Goal: Submit feedback/report problem: Submit feedback/report problem

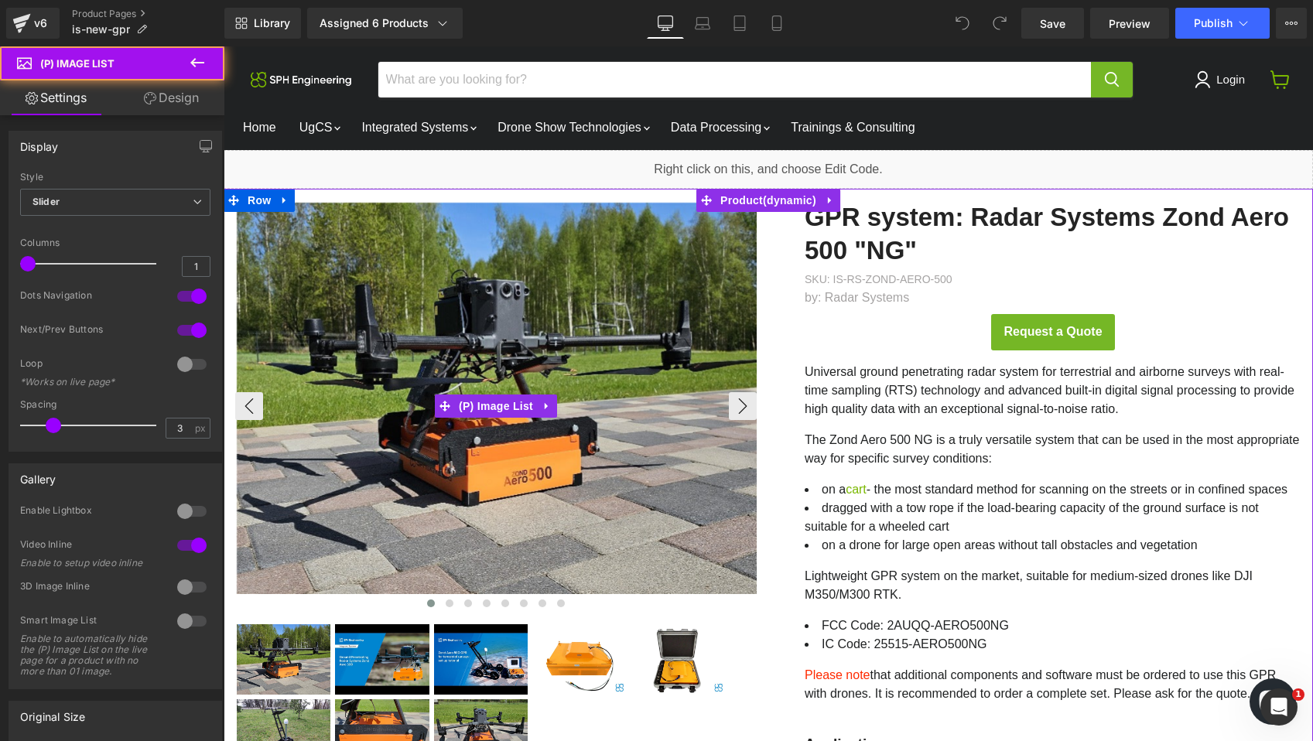
click at [604, 351] on img "Main content" at bounding box center [498, 399] width 522 height 392
click at [714, 224] on img "Main content" at bounding box center [498, 399] width 522 height 392
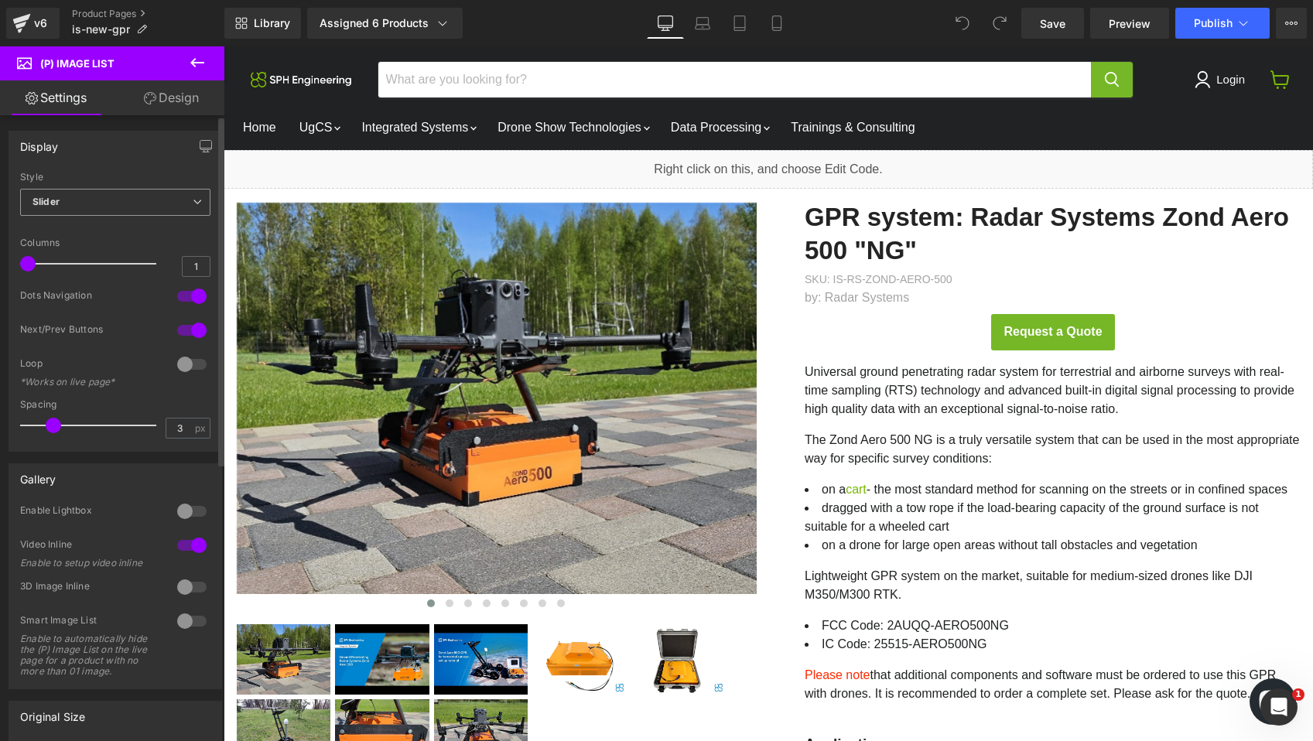
click at [156, 203] on span "Slider" at bounding box center [115, 202] width 190 height 27
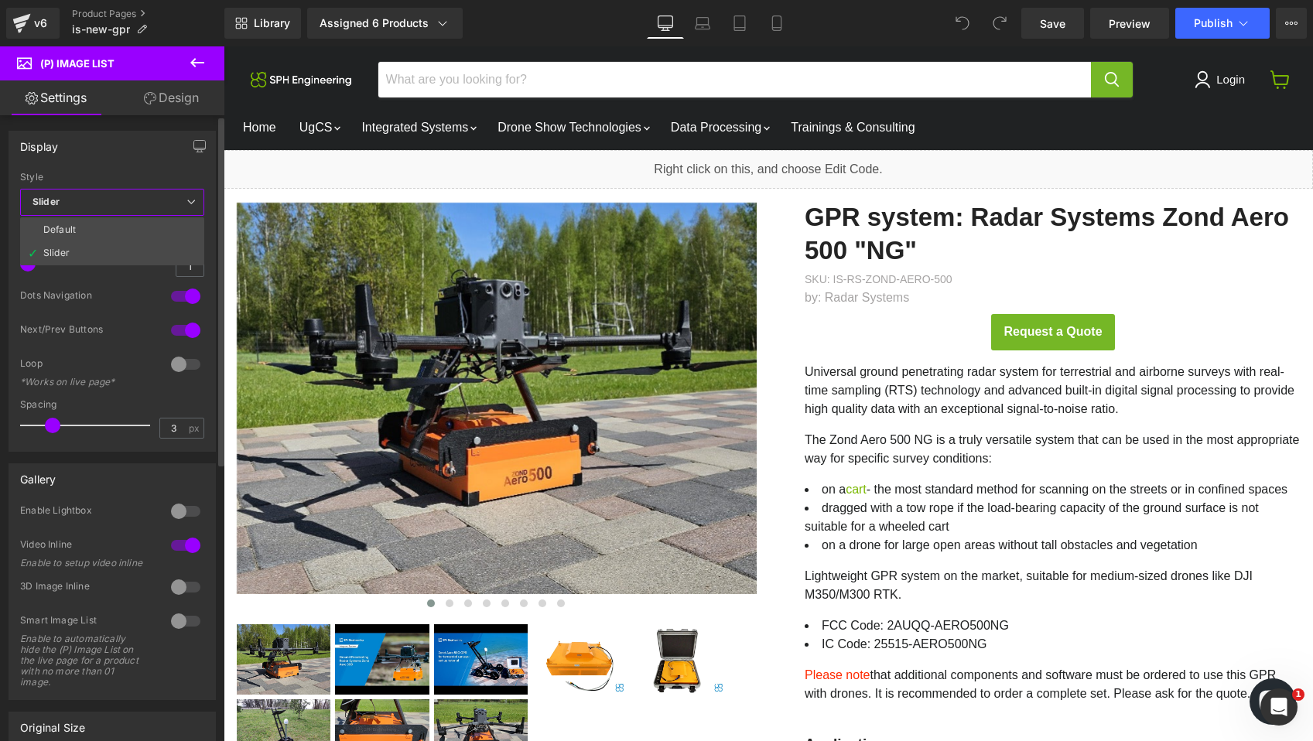
click at [156, 203] on span "Slider" at bounding box center [112, 202] width 184 height 27
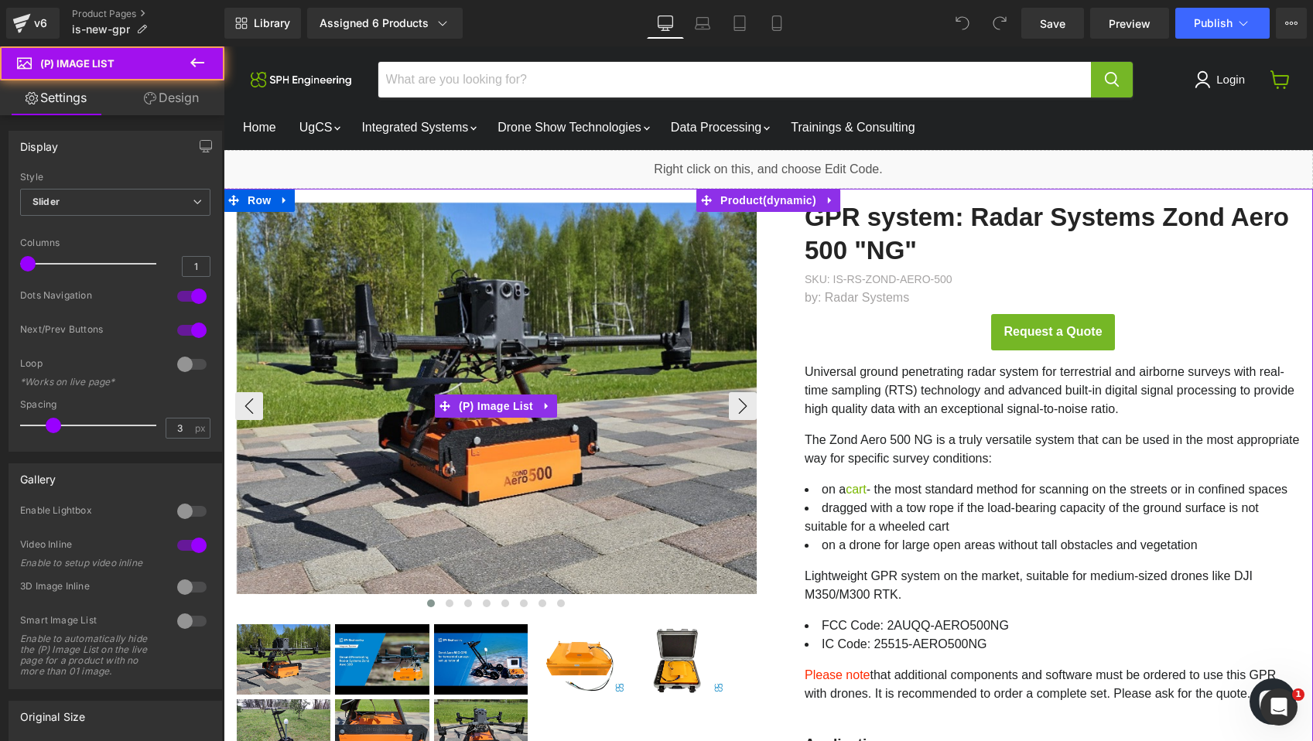
click at [491, 351] on img "Main content" at bounding box center [498, 399] width 522 height 392
click at [742, 404] on button "›" at bounding box center [743, 406] width 28 height 28
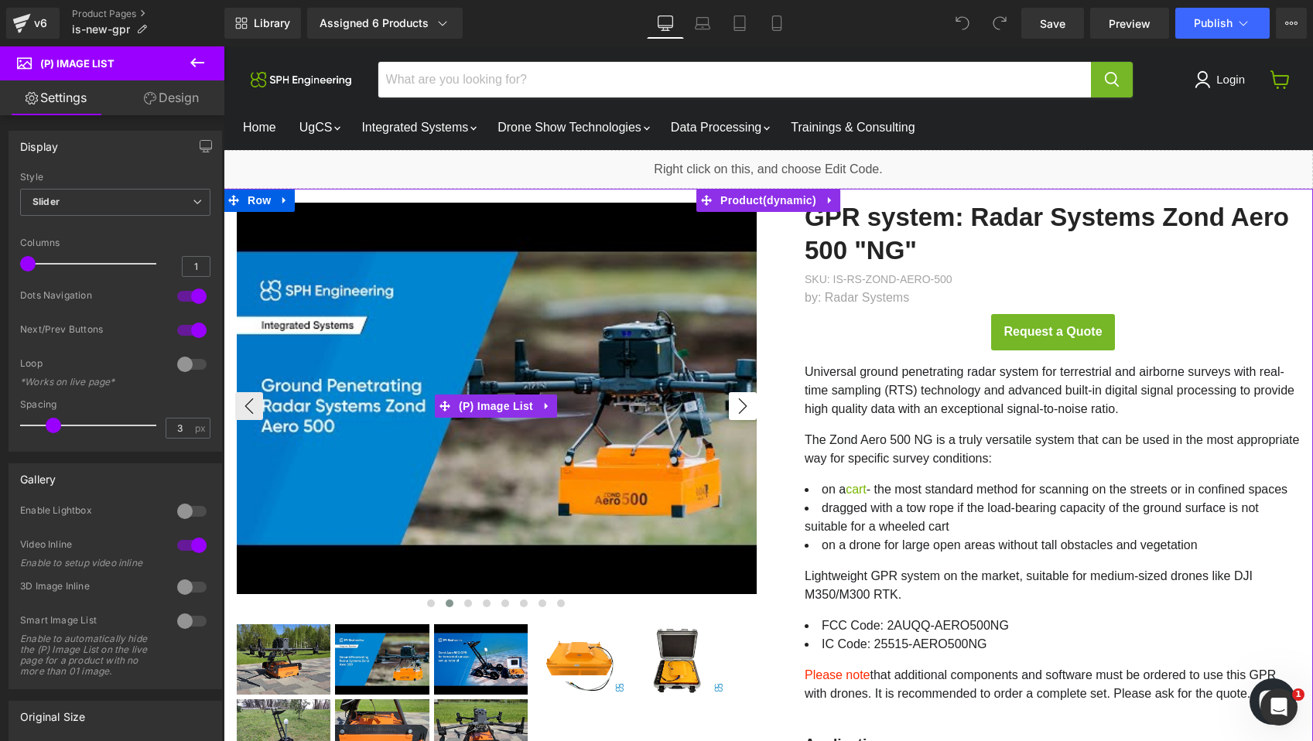
click at [742, 404] on button "›" at bounding box center [743, 406] width 28 height 28
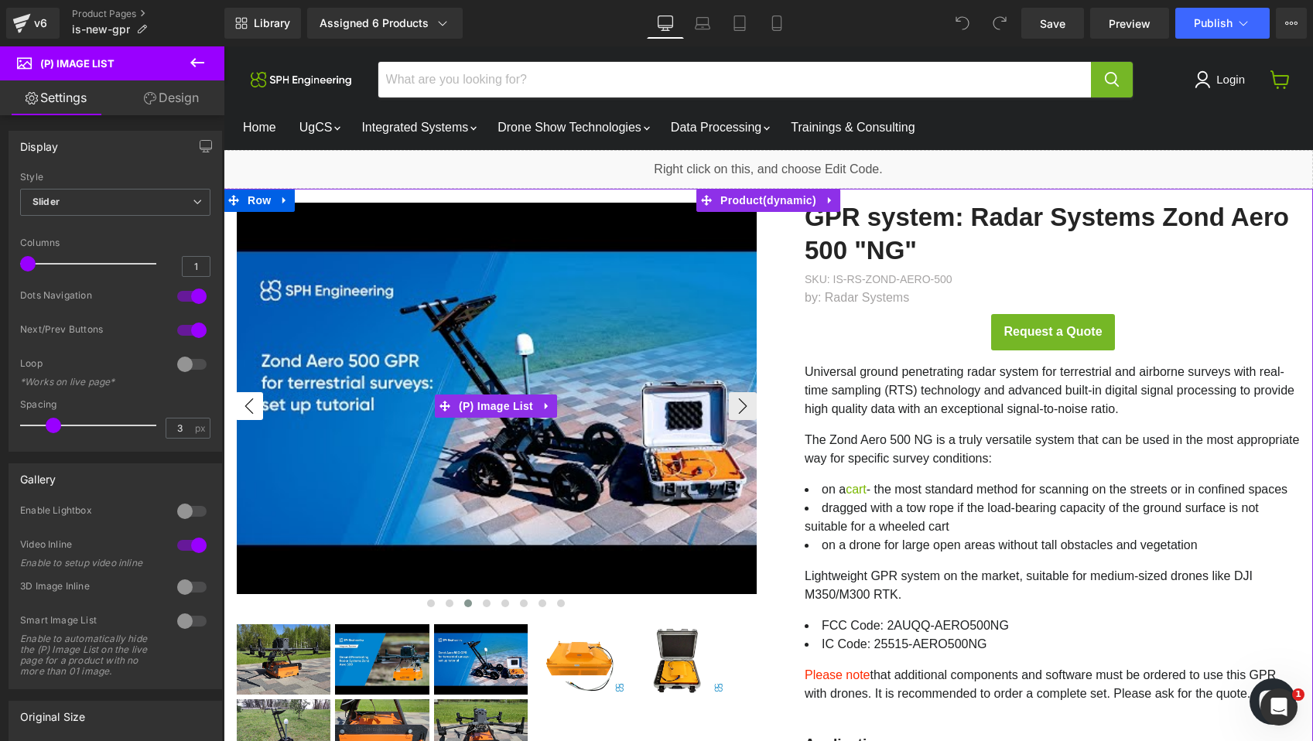
click at [245, 405] on button "‹" at bounding box center [249, 406] width 28 height 28
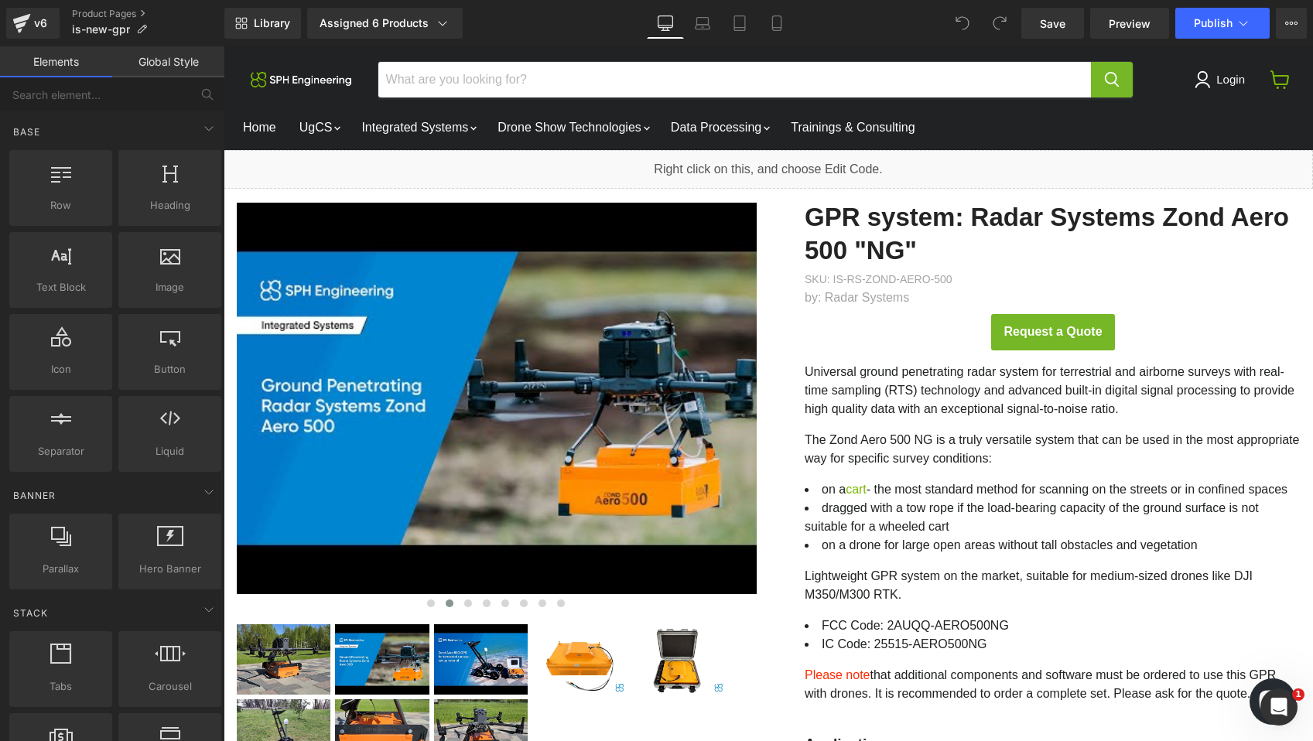
click at [1258, 688] on icon "Chat window" at bounding box center [1273, 701] width 45 height 45
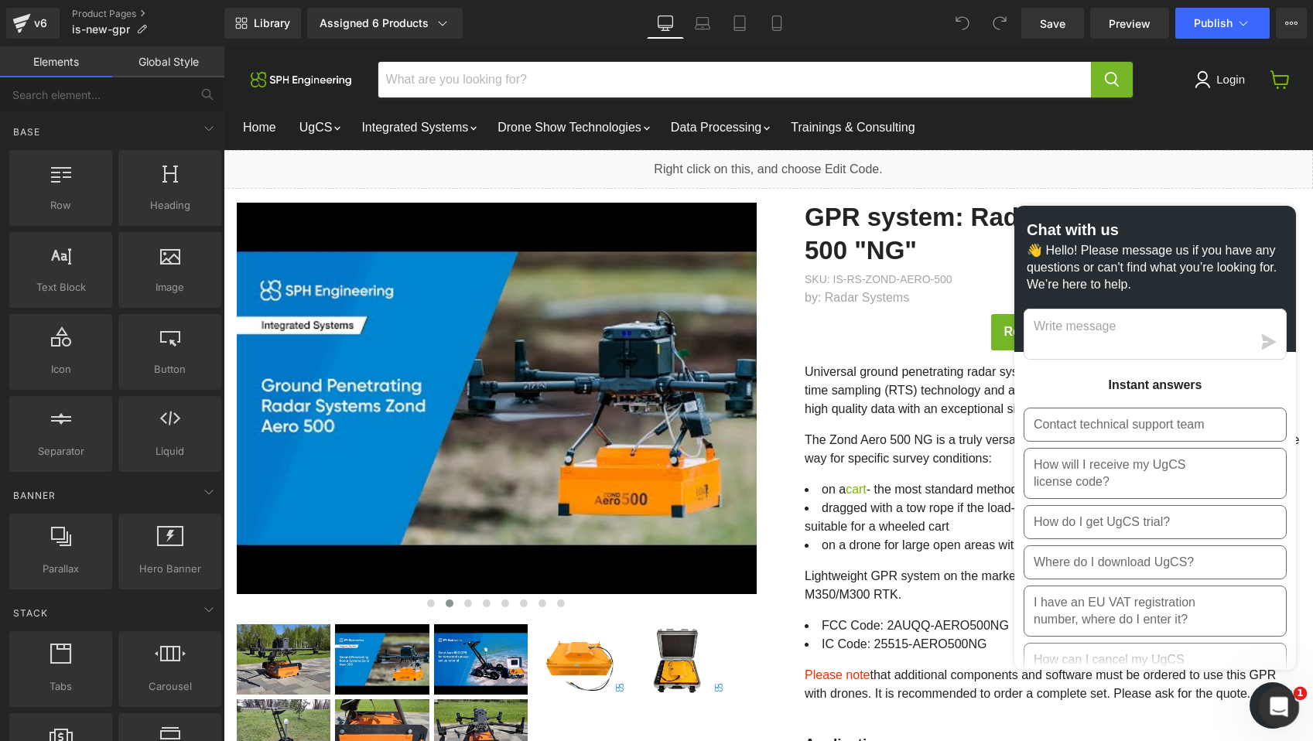
click at [1289, 714] on div "Open Intercom Messenger" at bounding box center [1276, 704] width 51 height 51
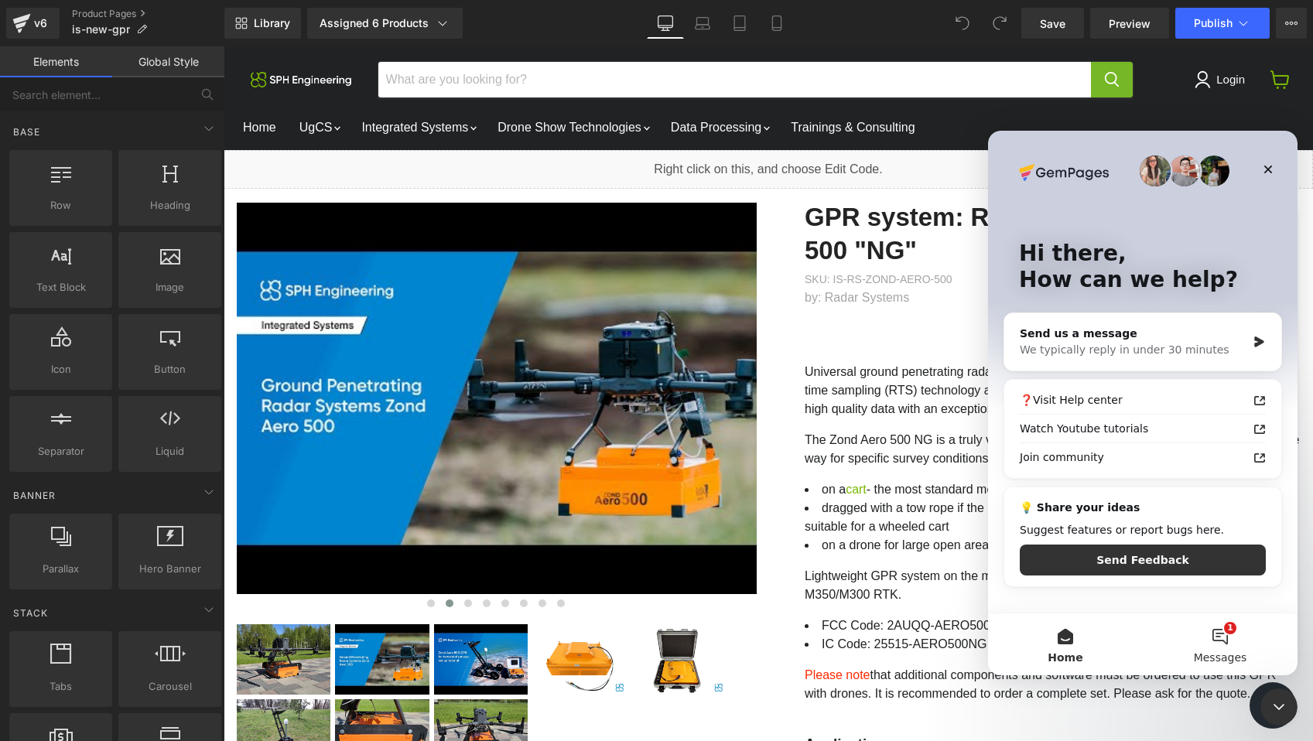
click at [1220, 639] on button "1 Messages" at bounding box center [1220, 645] width 155 height 62
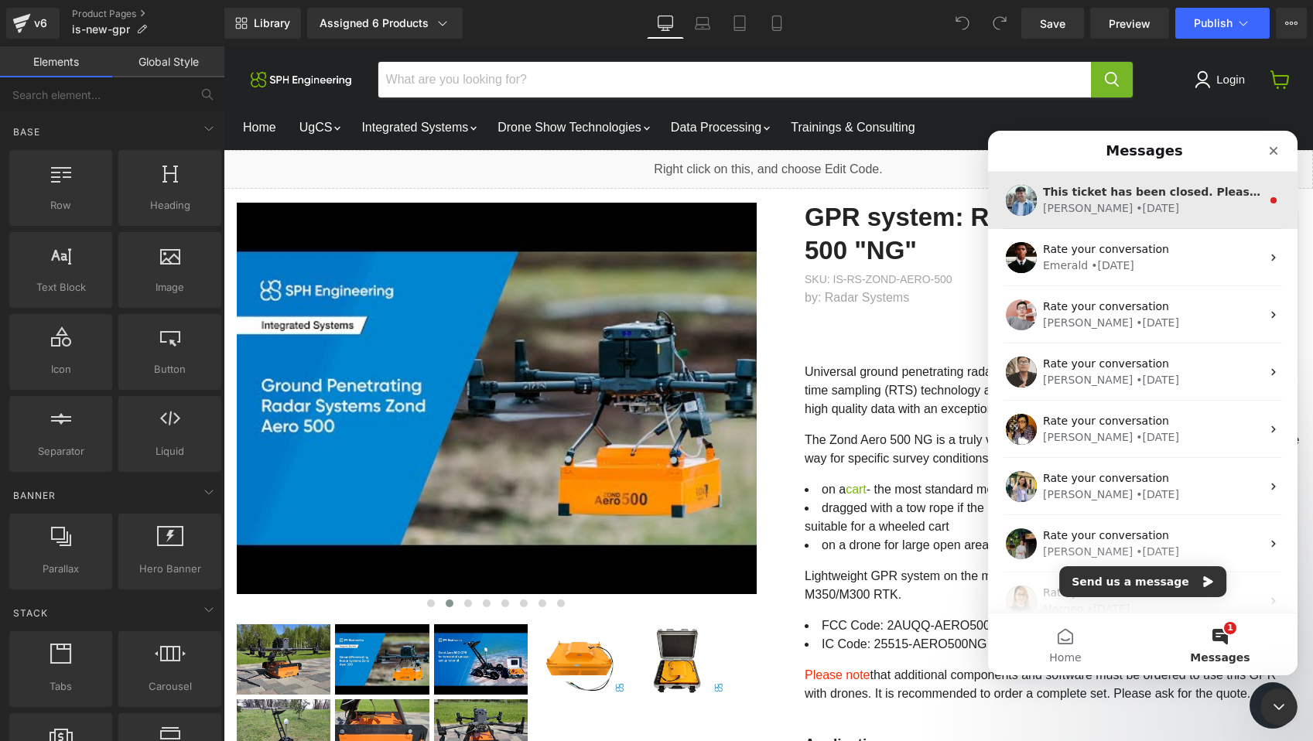
click at [1181, 205] on div "[PERSON_NAME] • [DATE]" at bounding box center [1152, 208] width 218 height 16
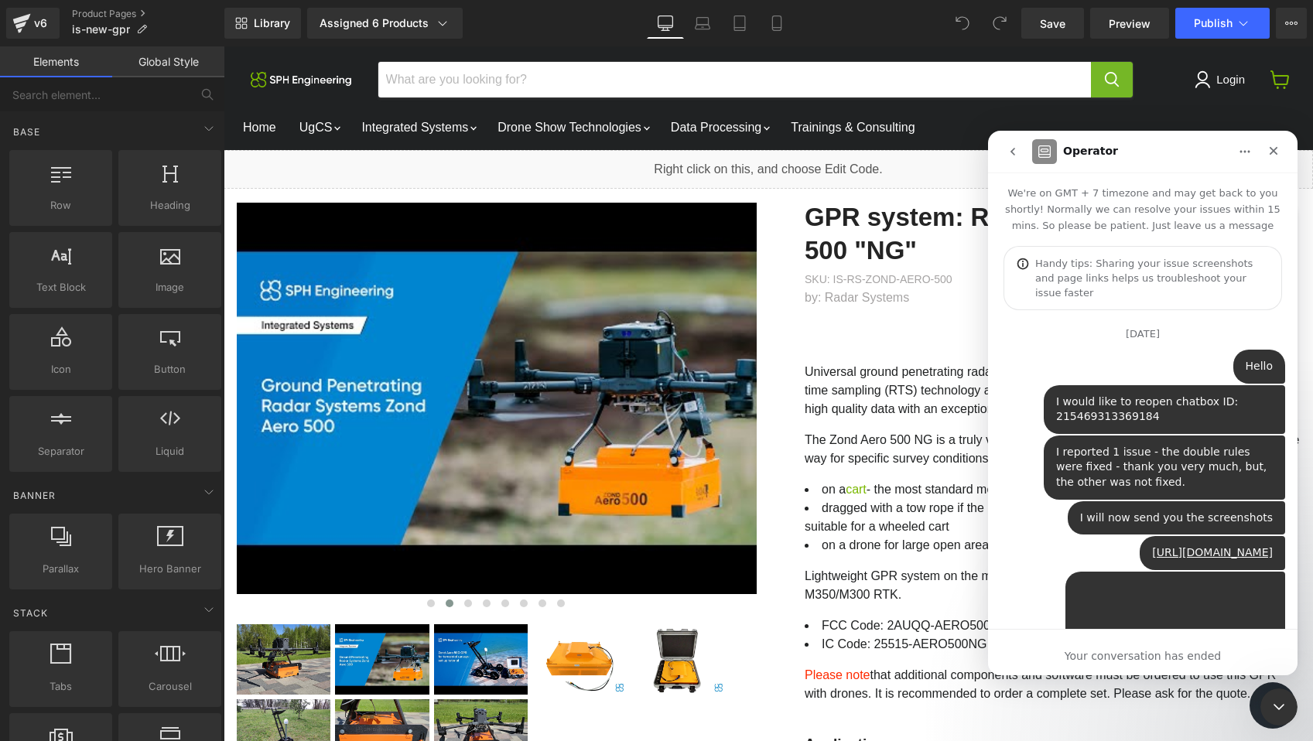
scroll to position [162, 0]
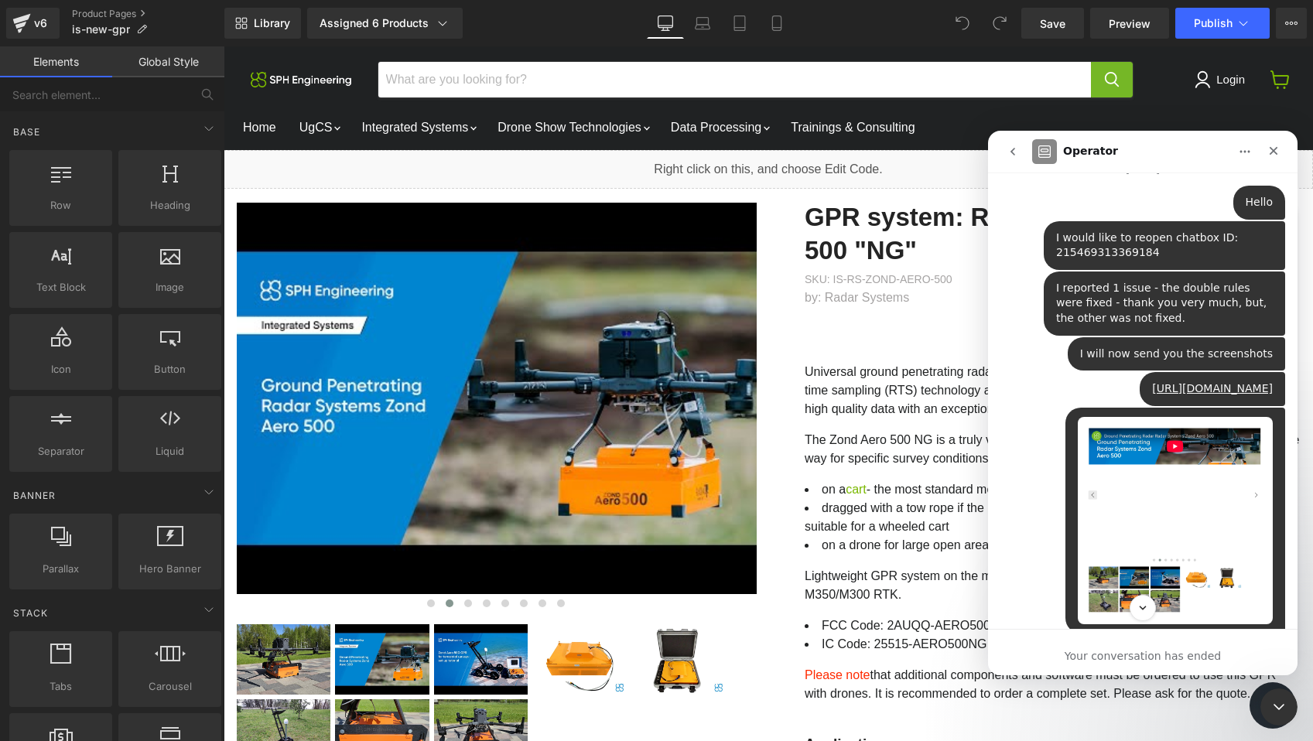
click at [1005, 153] on button "go back" at bounding box center [1012, 151] width 29 height 29
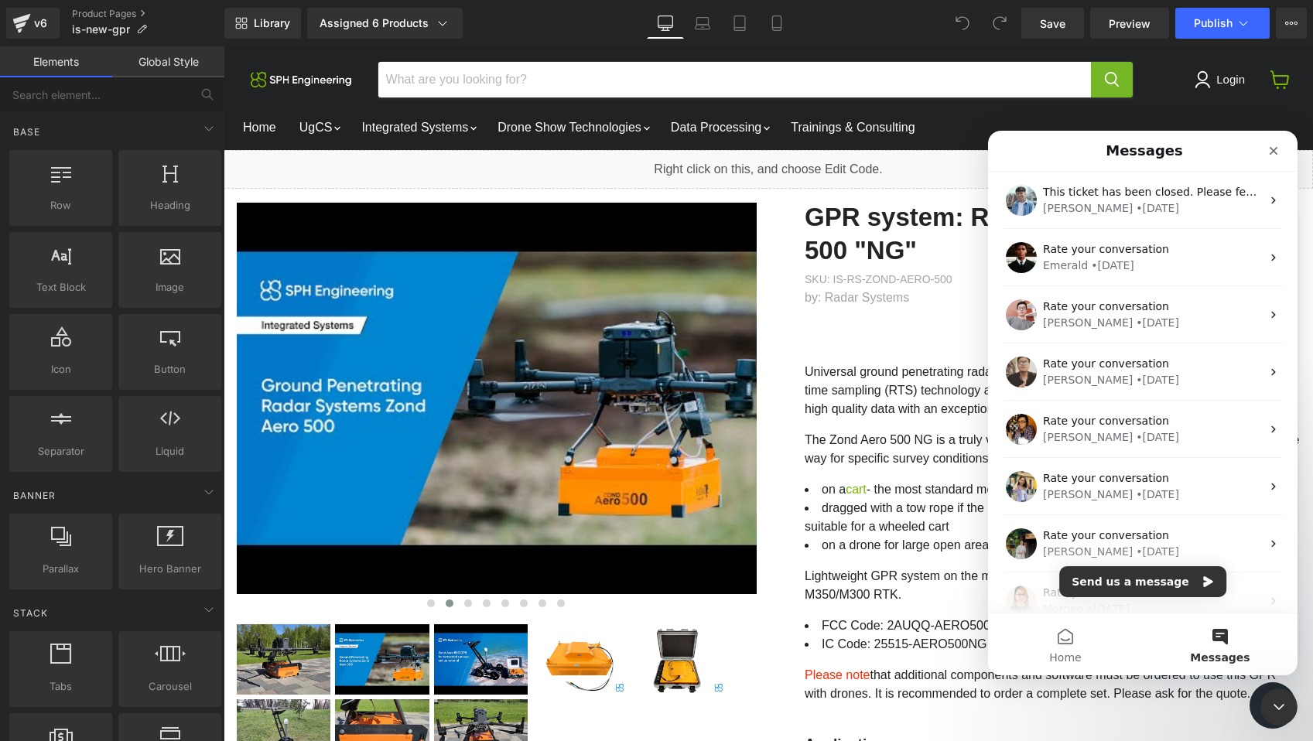
scroll to position [0, 0]
click at [1151, 579] on button "Send us a message" at bounding box center [1142, 581] width 167 height 31
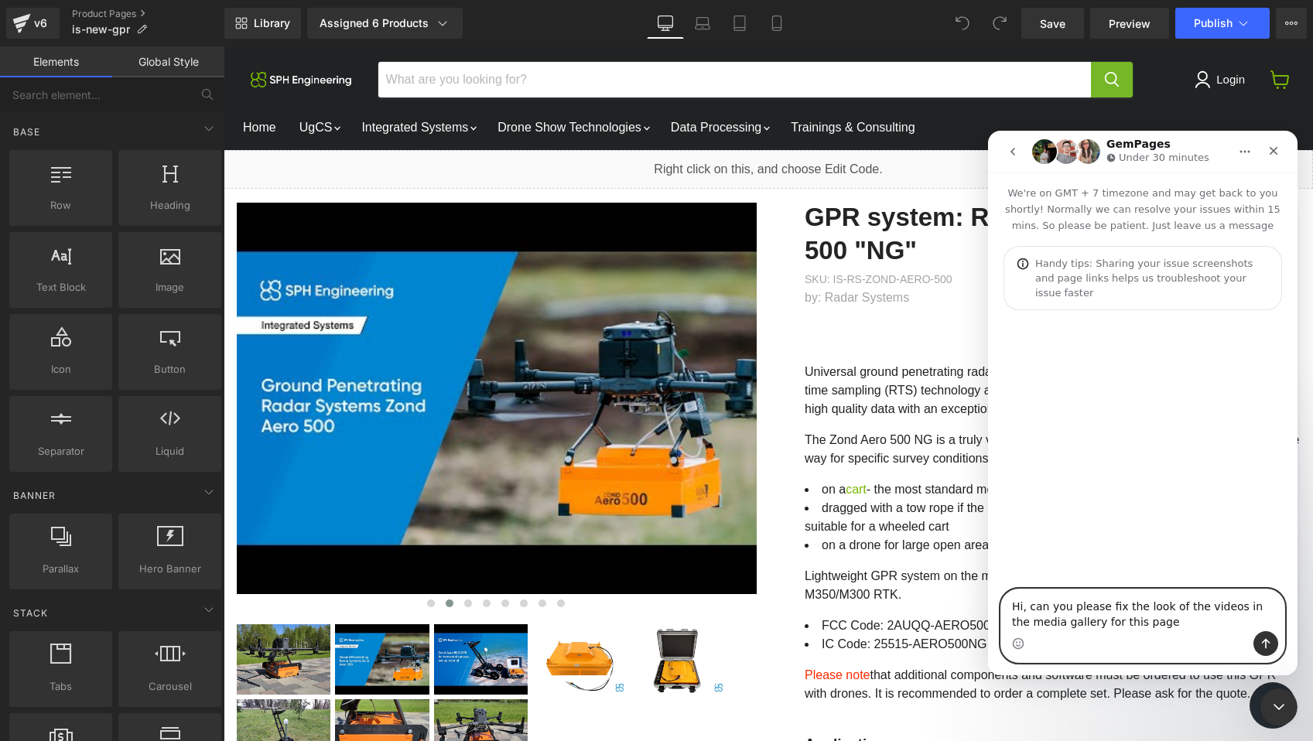
paste textarea "[URL][DOMAIN_NAME]"
type textarea "Hi, can you please fix the look of the videos in the media gallery for this pag…"
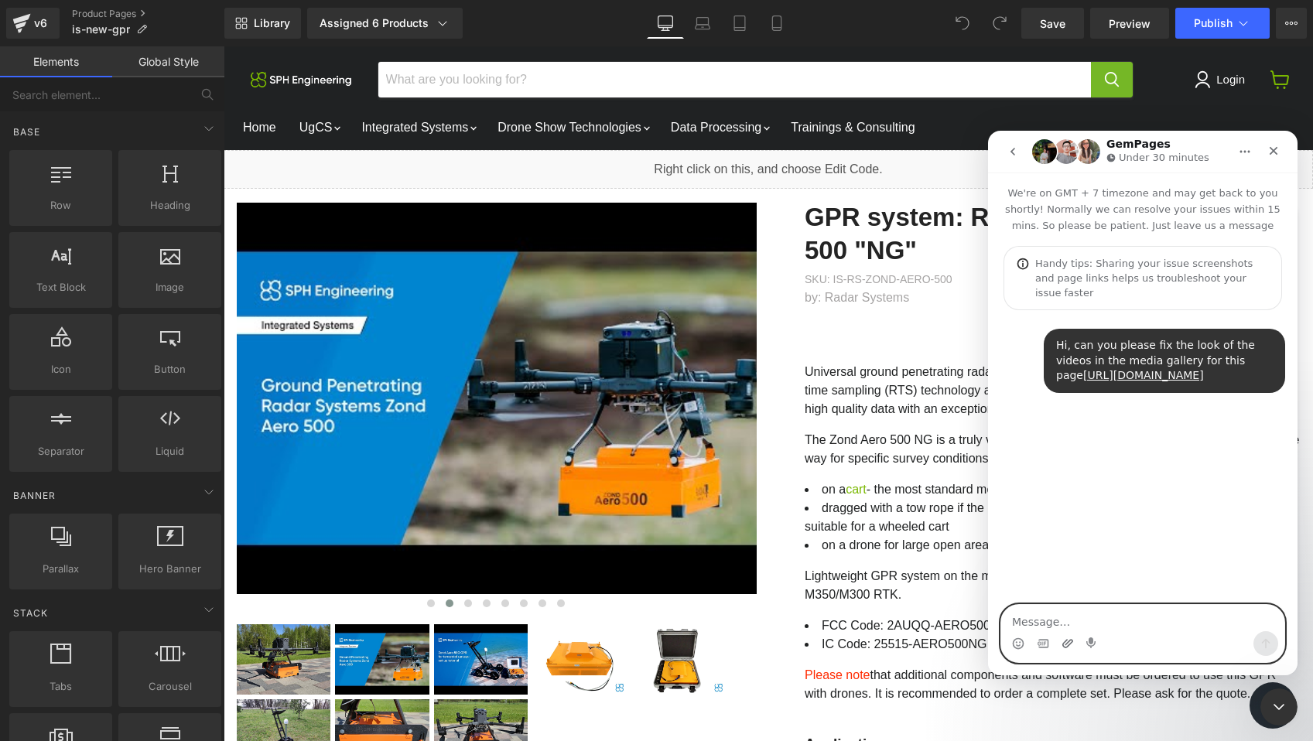
click at [1068, 644] on icon "Upload attachment" at bounding box center [1068, 644] width 12 height 12
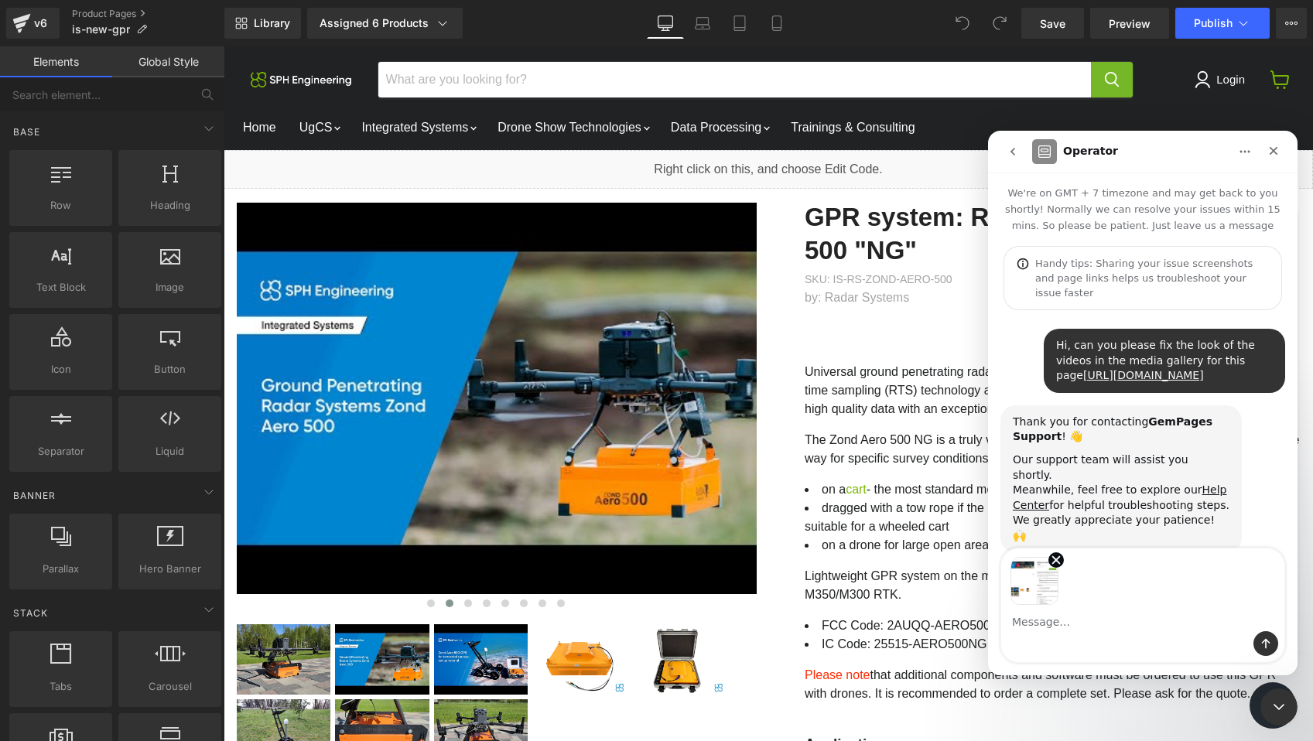
scroll to position [7, 0]
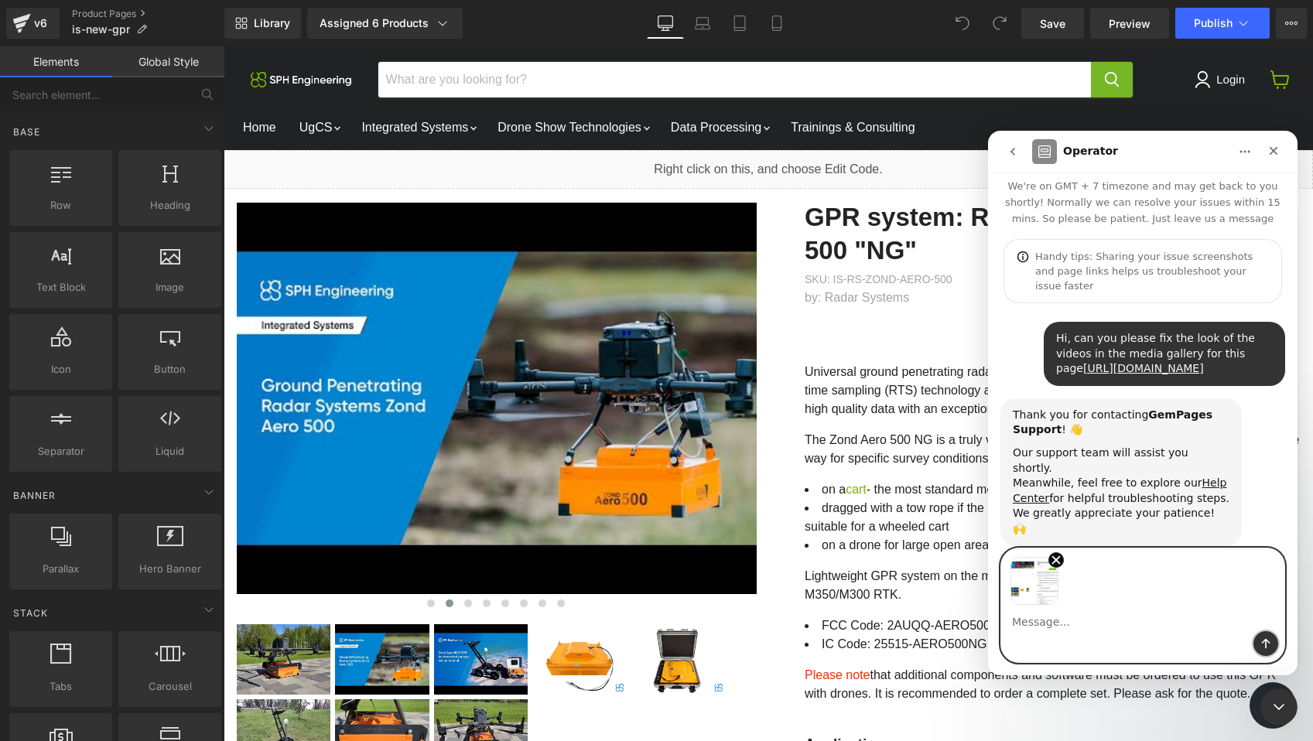
click at [1266, 646] on icon "Send a message…" at bounding box center [1266, 644] width 9 height 10
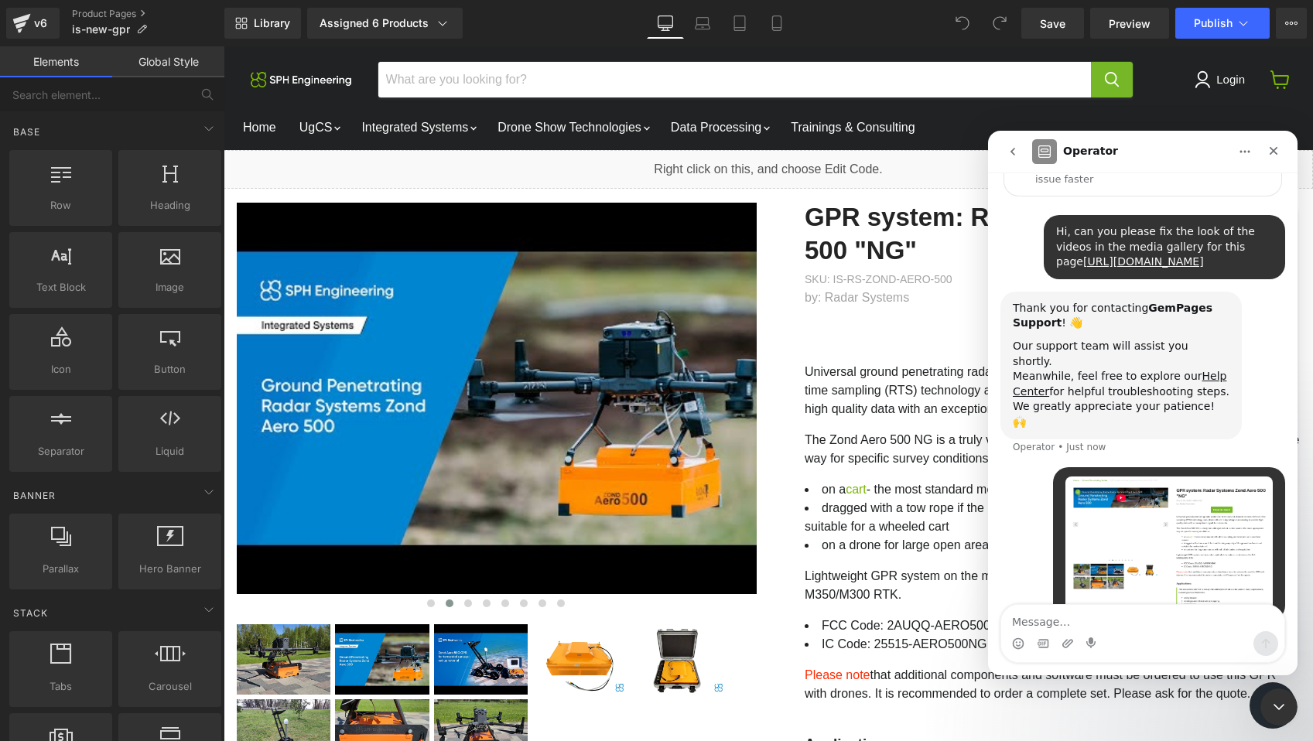
scroll to position [117, 0]
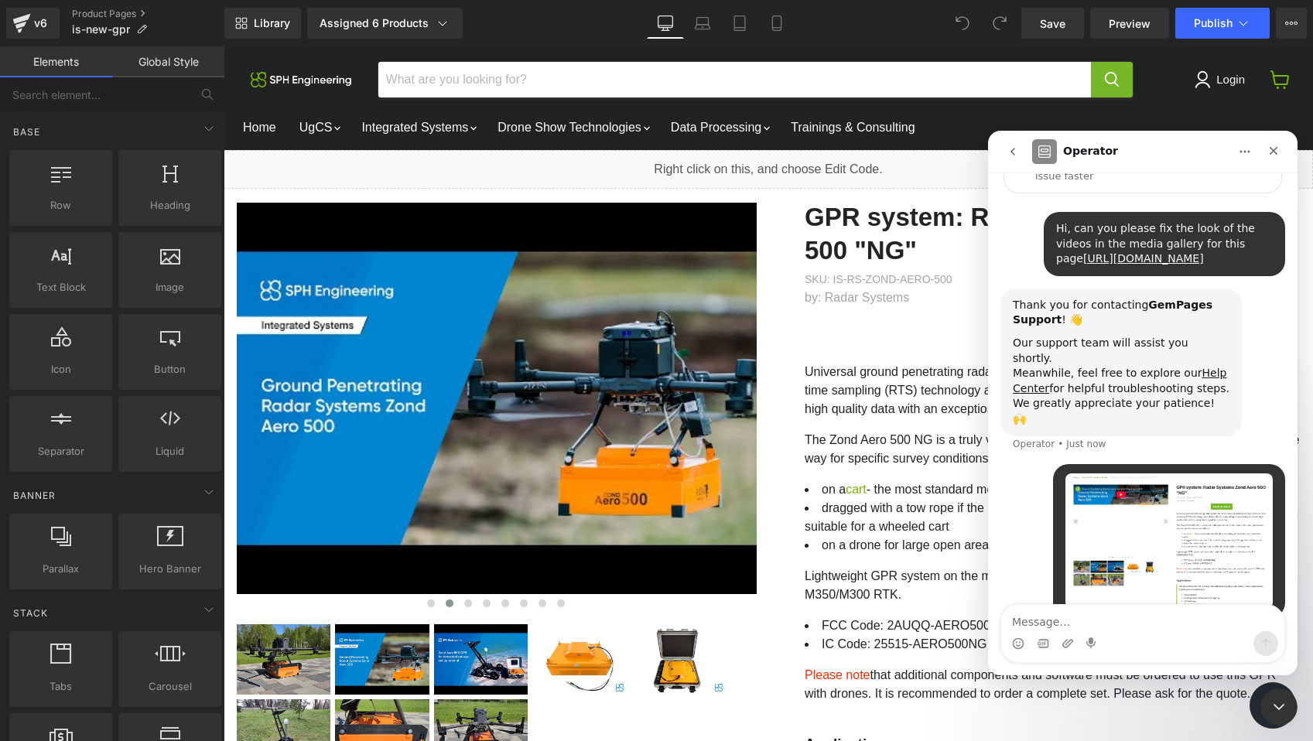
click at [571, 397] on div at bounding box center [656, 347] width 1313 height 695
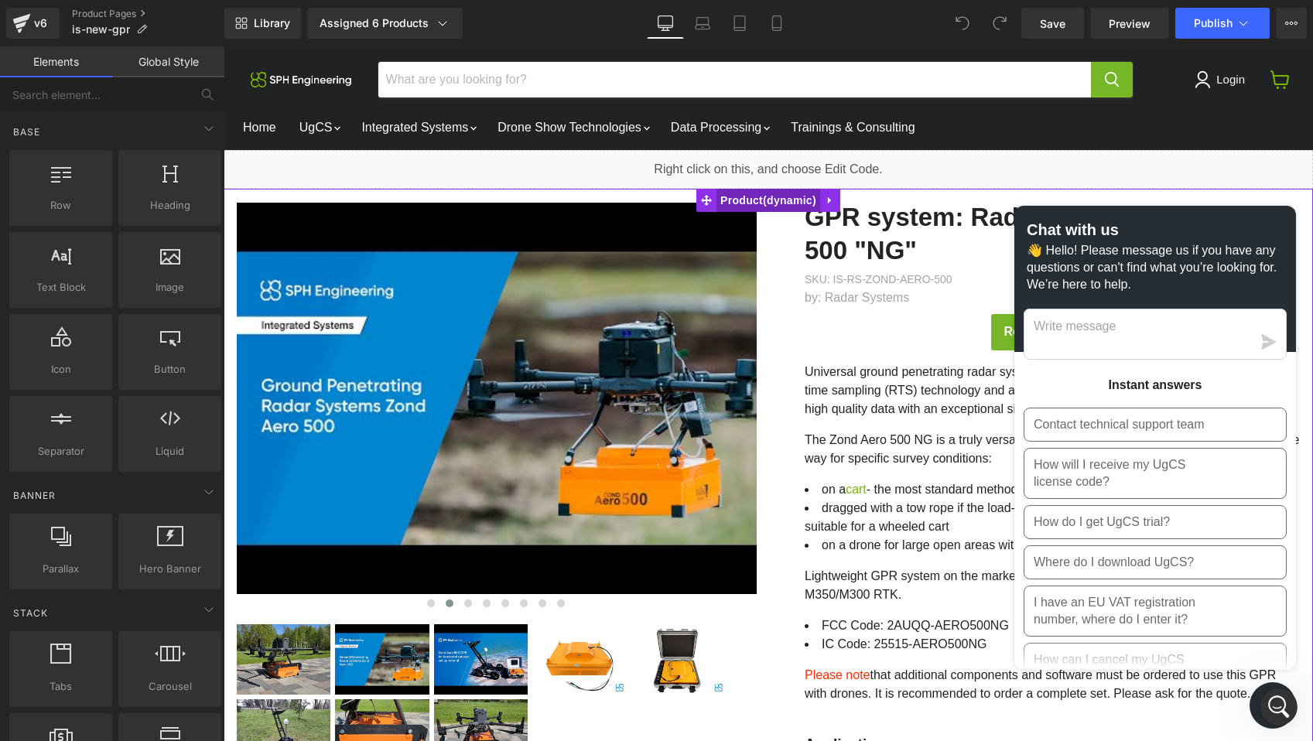
click at [751, 201] on span "Product" at bounding box center [769, 200] width 104 height 23
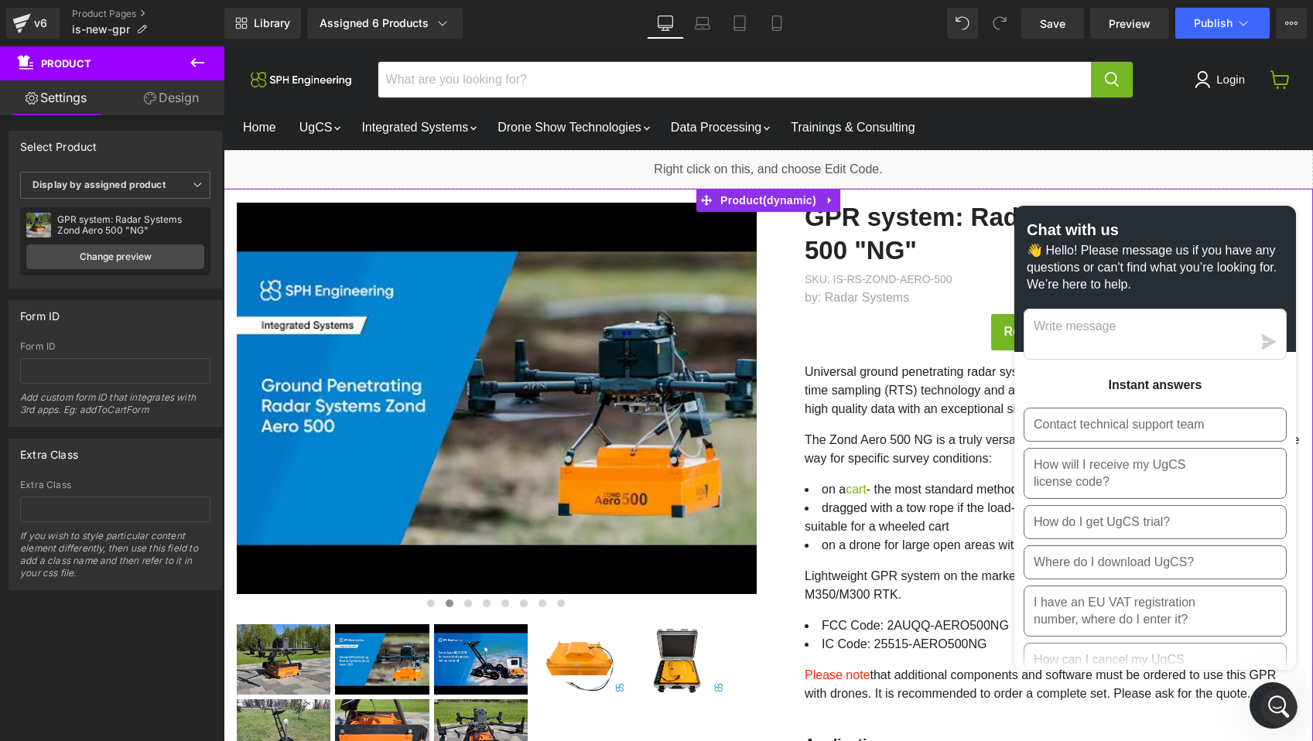
click at [169, 85] on link "Design" at bounding box center [171, 97] width 112 height 35
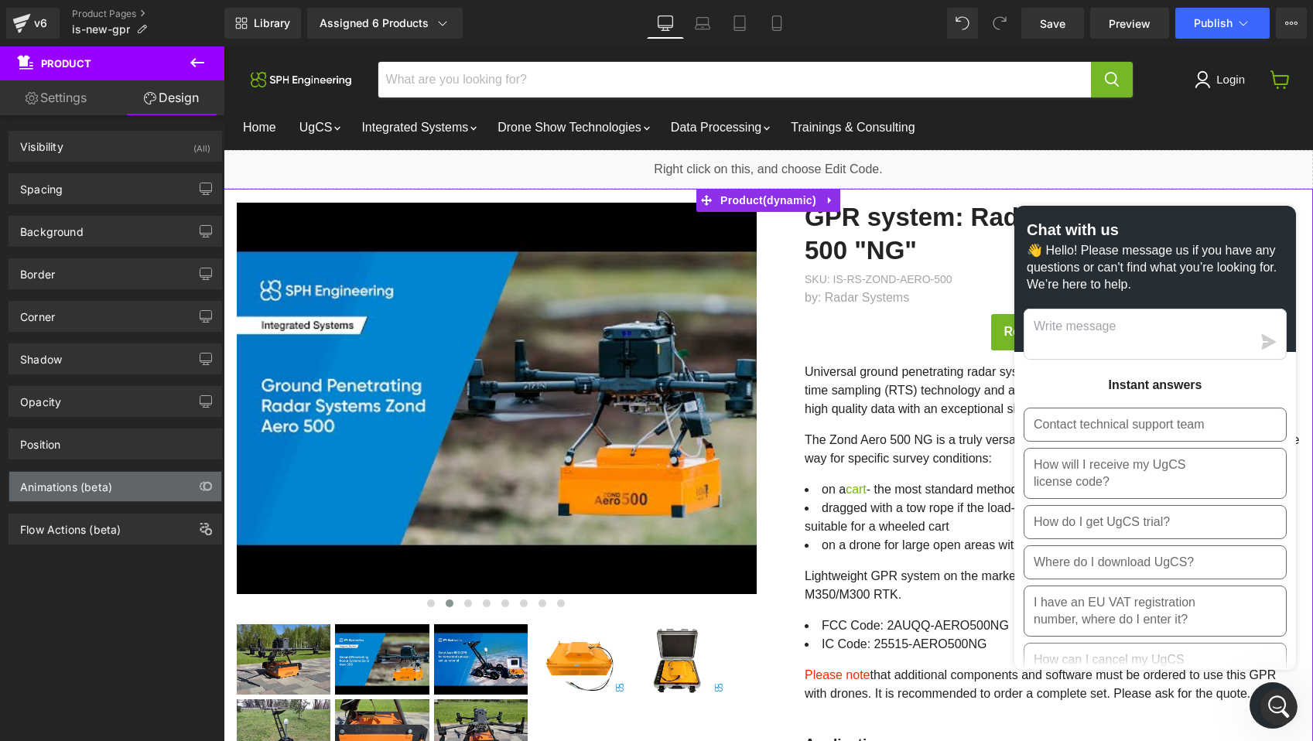
click at [104, 485] on div "Animations (beta)" at bounding box center [66, 483] width 92 height 22
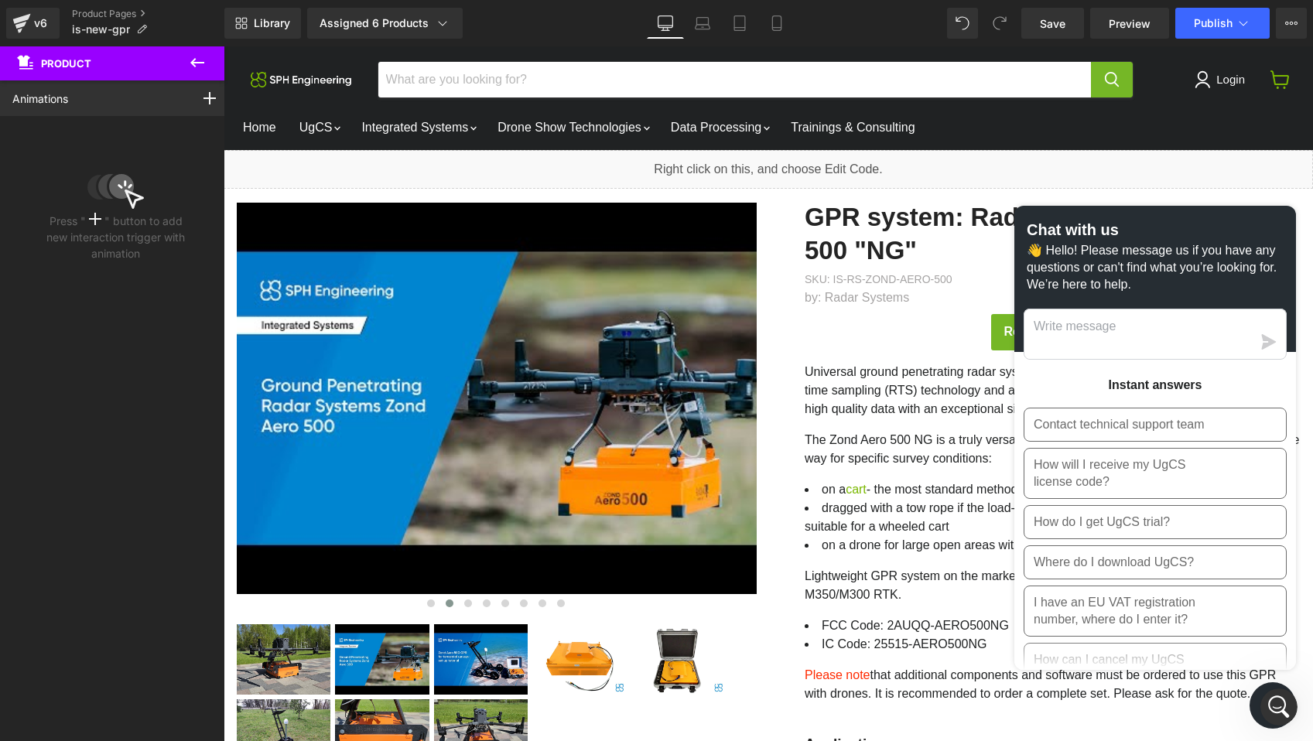
click at [194, 67] on icon at bounding box center [197, 62] width 19 height 19
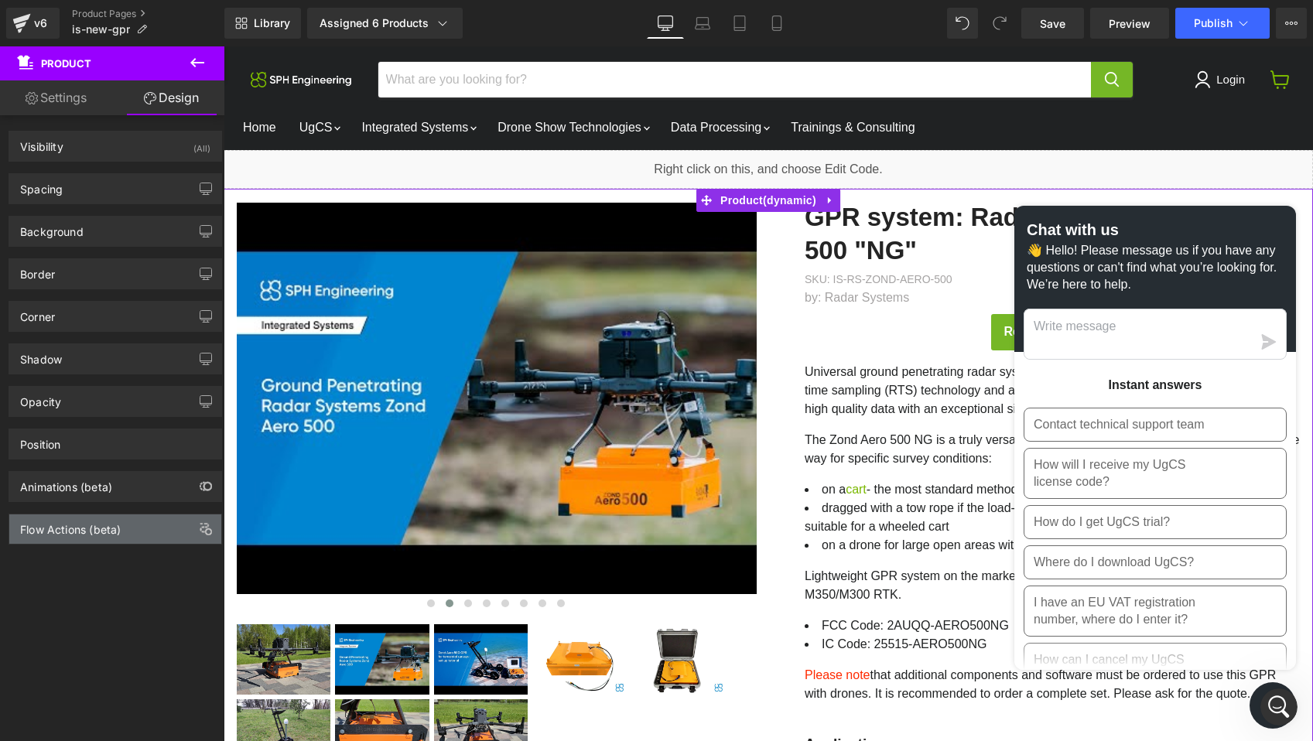
click at [140, 539] on div "Flow Actions (beta)" at bounding box center [115, 529] width 212 height 29
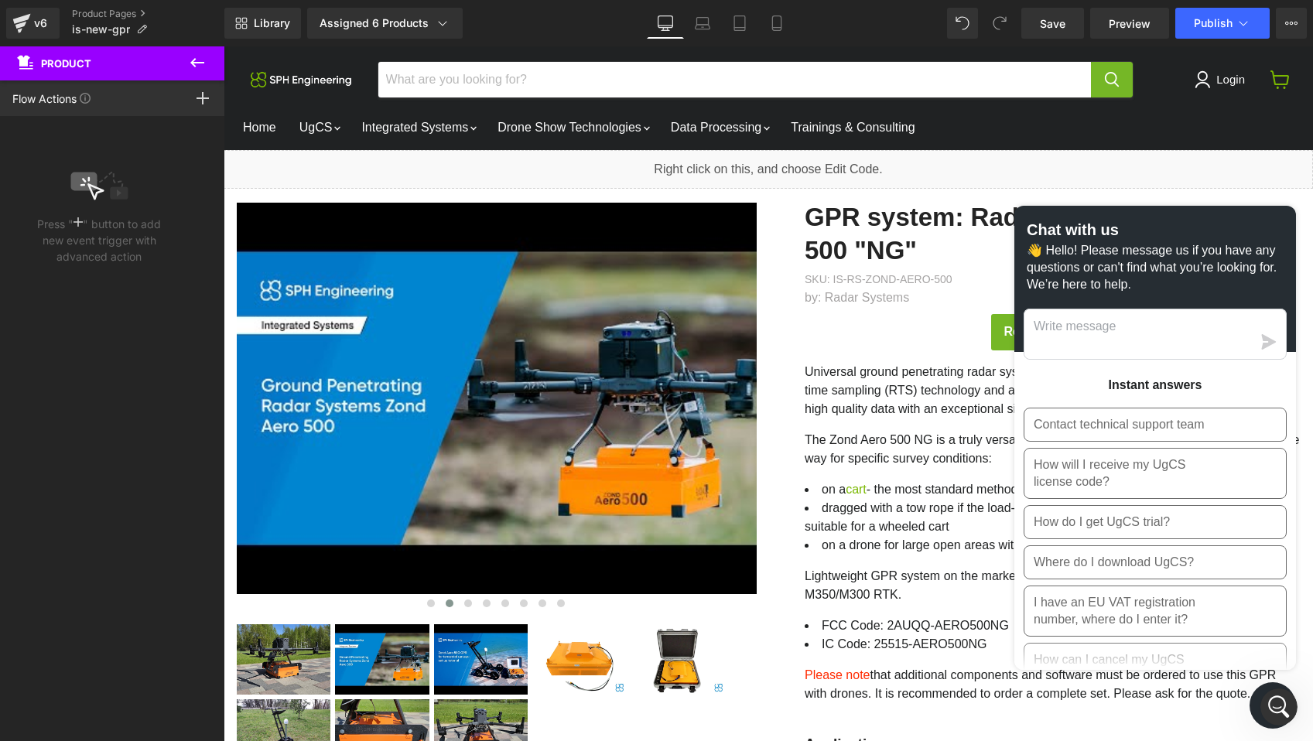
click at [194, 56] on icon at bounding box center [197, 62] width 19 height 19
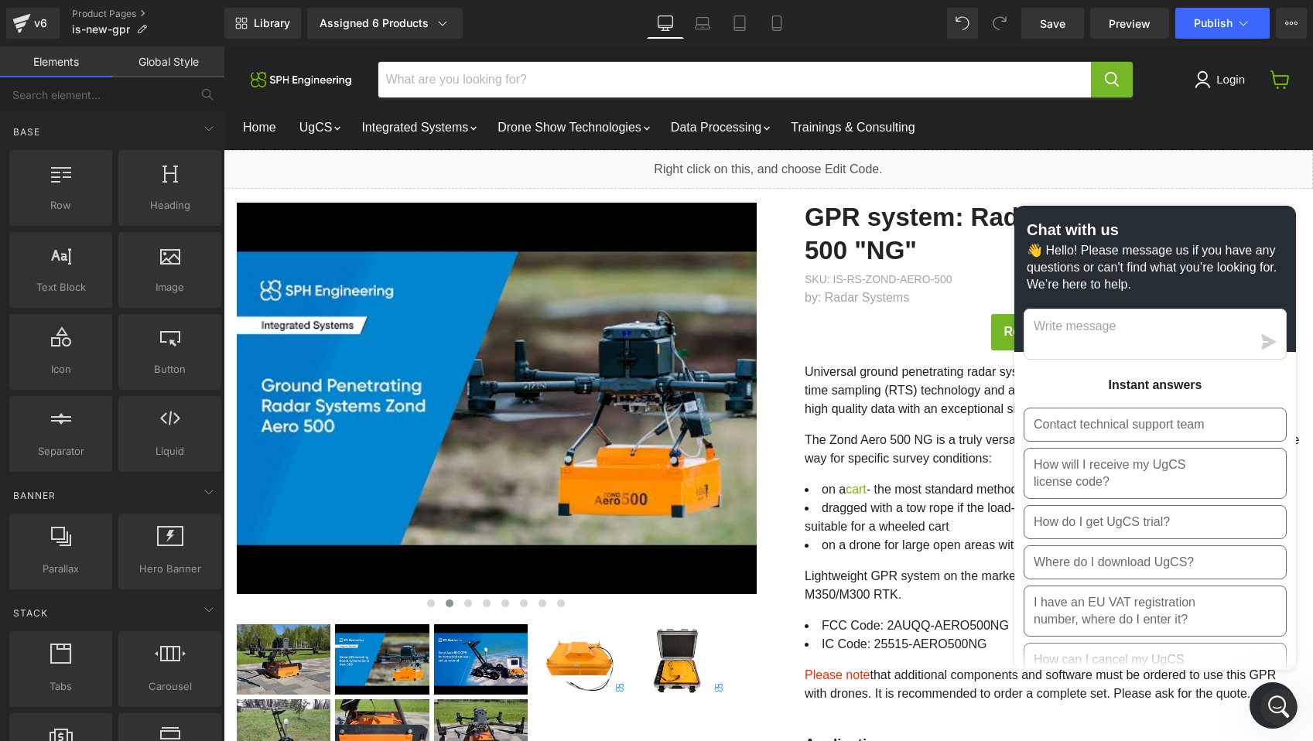
click at [1257, 707] on button "Chat window" at bounding box center [1273, 706] width 46 height 46
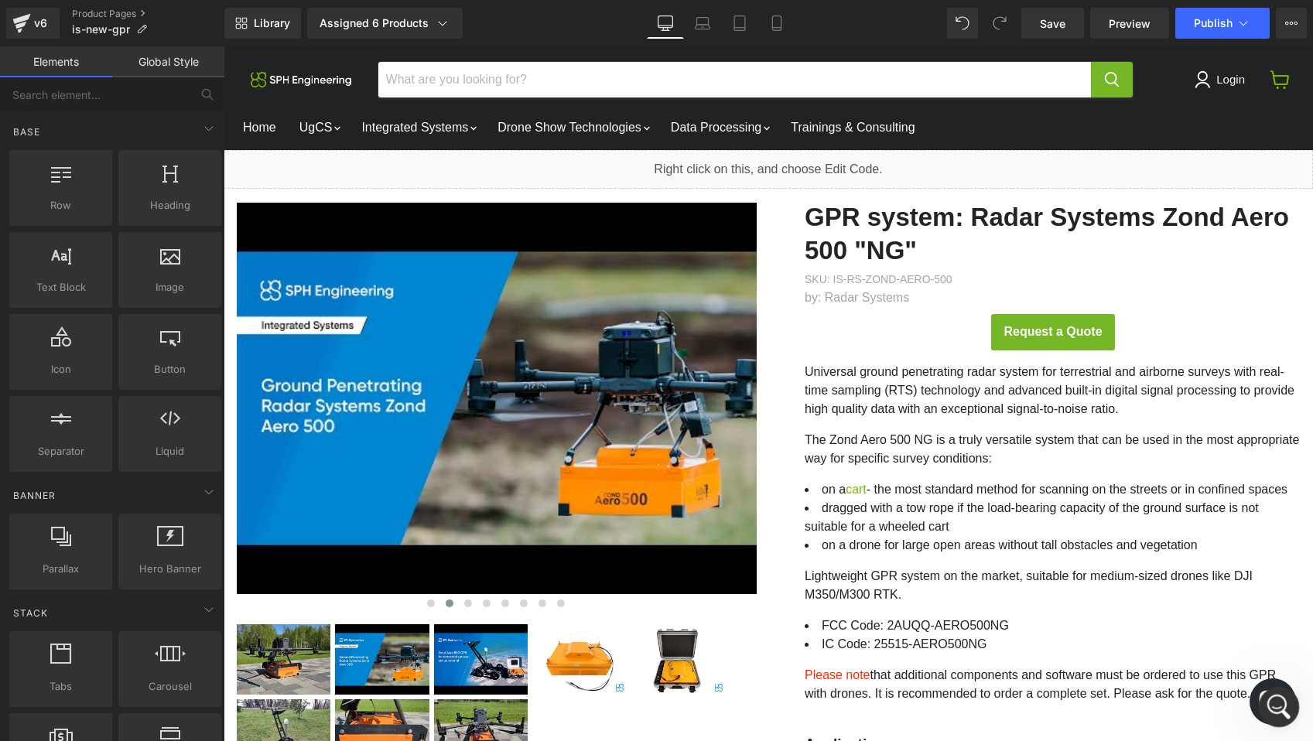
click at [1275, 703] on icon "Open Intercom Messenger" at bounding box center [1278, 706] width 26 height 26
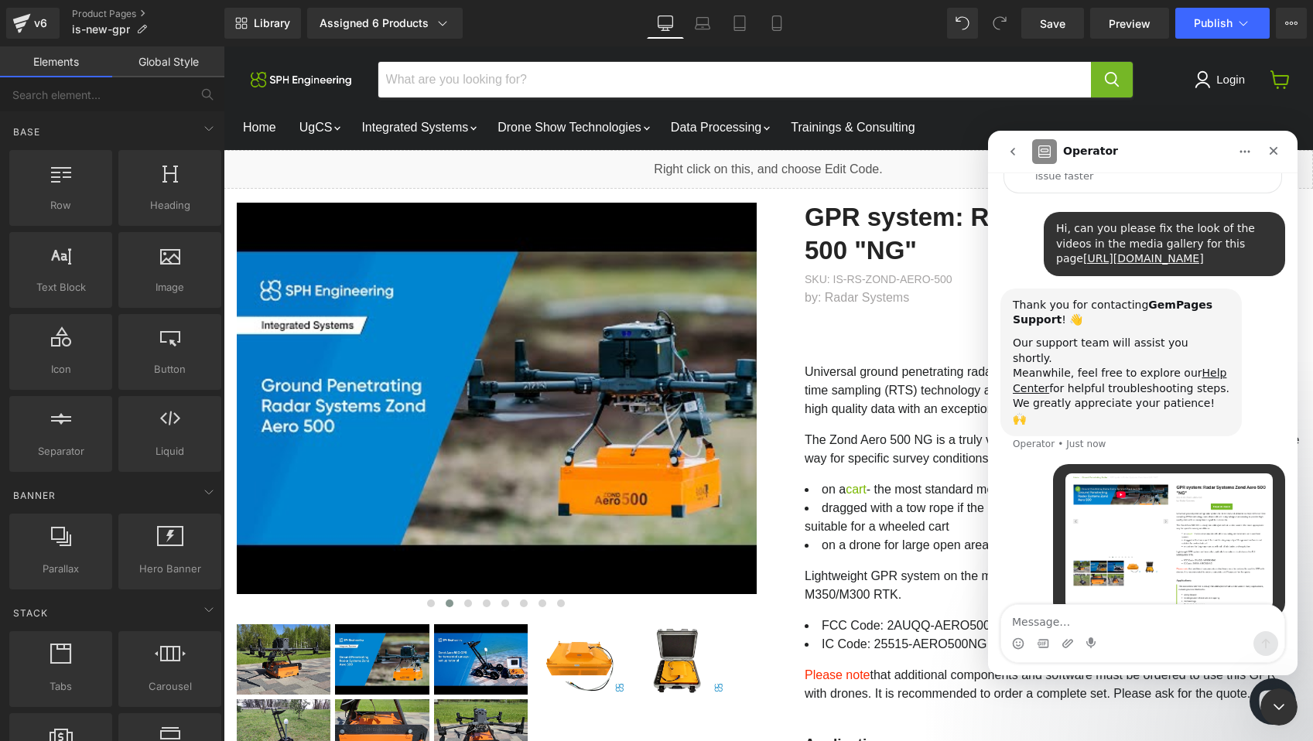
click at [1087, 617] on textarea "Message…" at bounding box center [1142, 618] width 283 height 26
drag, startPoint x: 1085, startPoint y: 625, endPoint x: 1237, endPoint y: 630, distance: 152.6
click at [1237, 630] on textarea "also, we have various product" at bounding box center [1142, 618] width 283 height 26
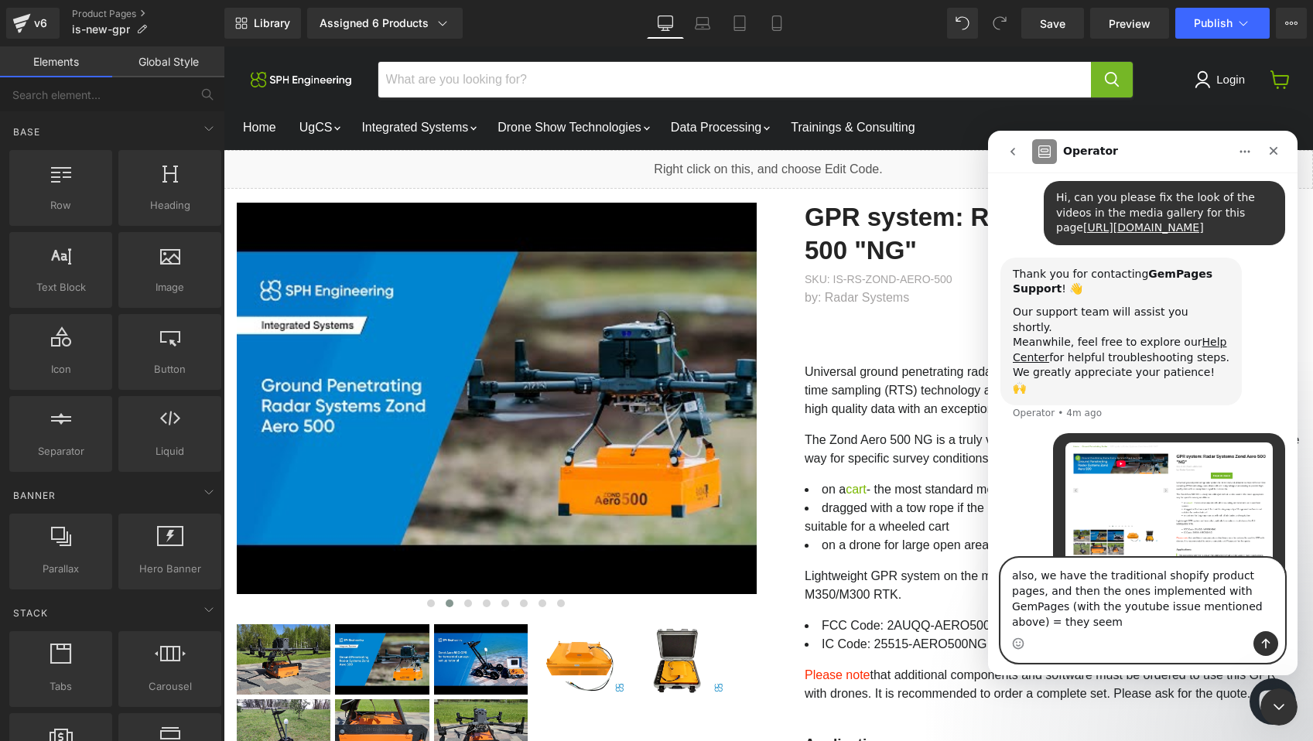
scroll to position [163, 0]
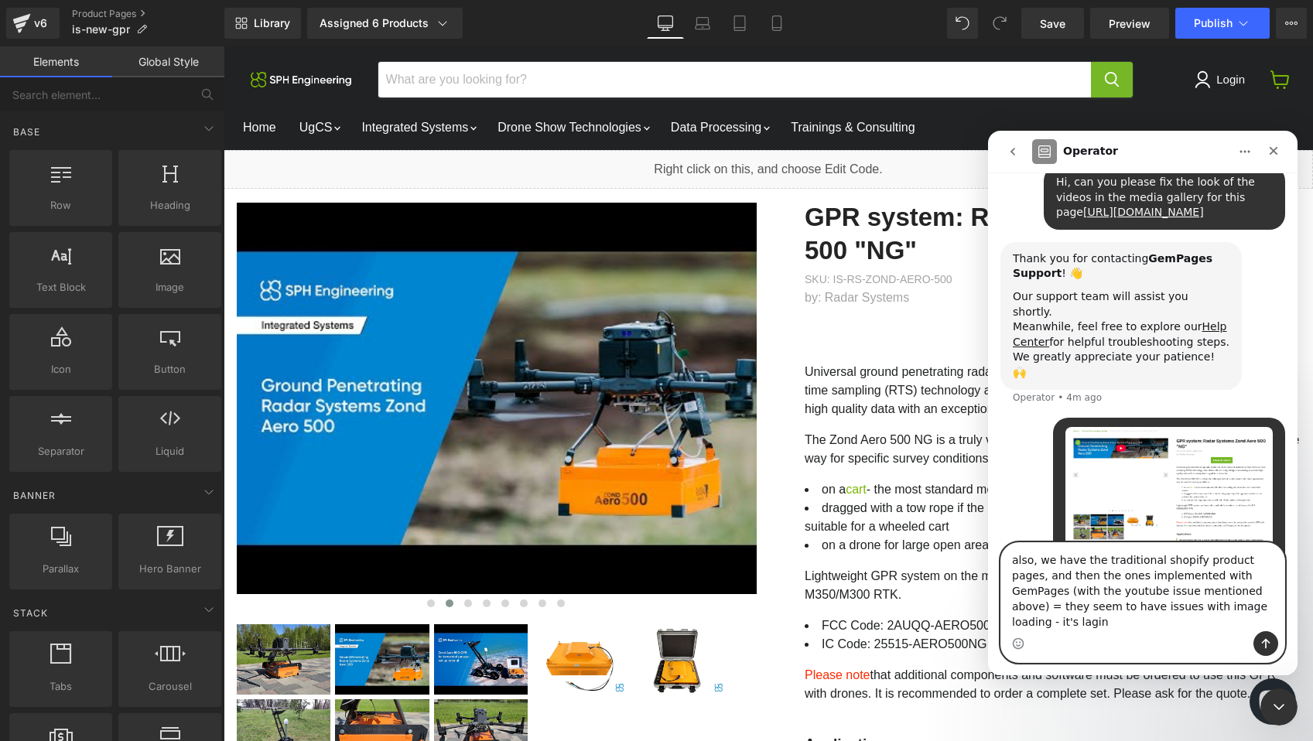
type textarea "also, we have the traditional shopify product pages, and then the ones implemen…"
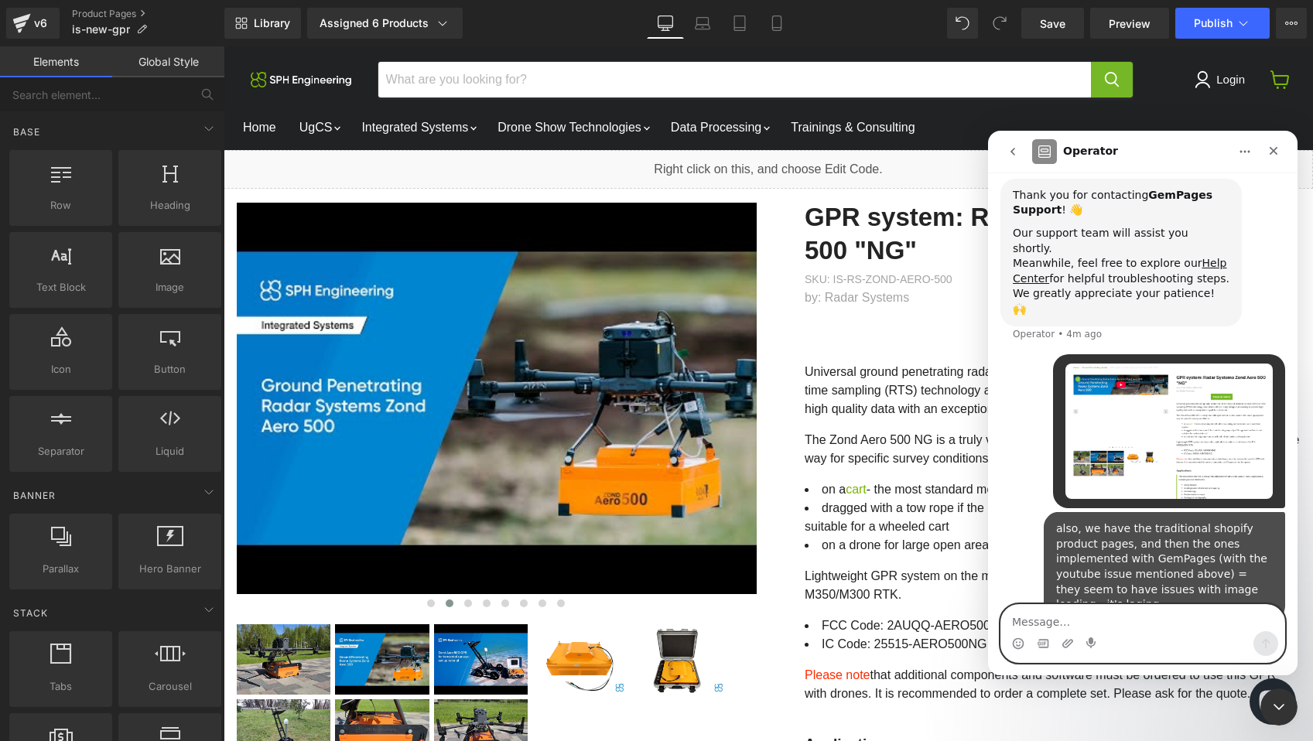
scroll to position [228, 0]
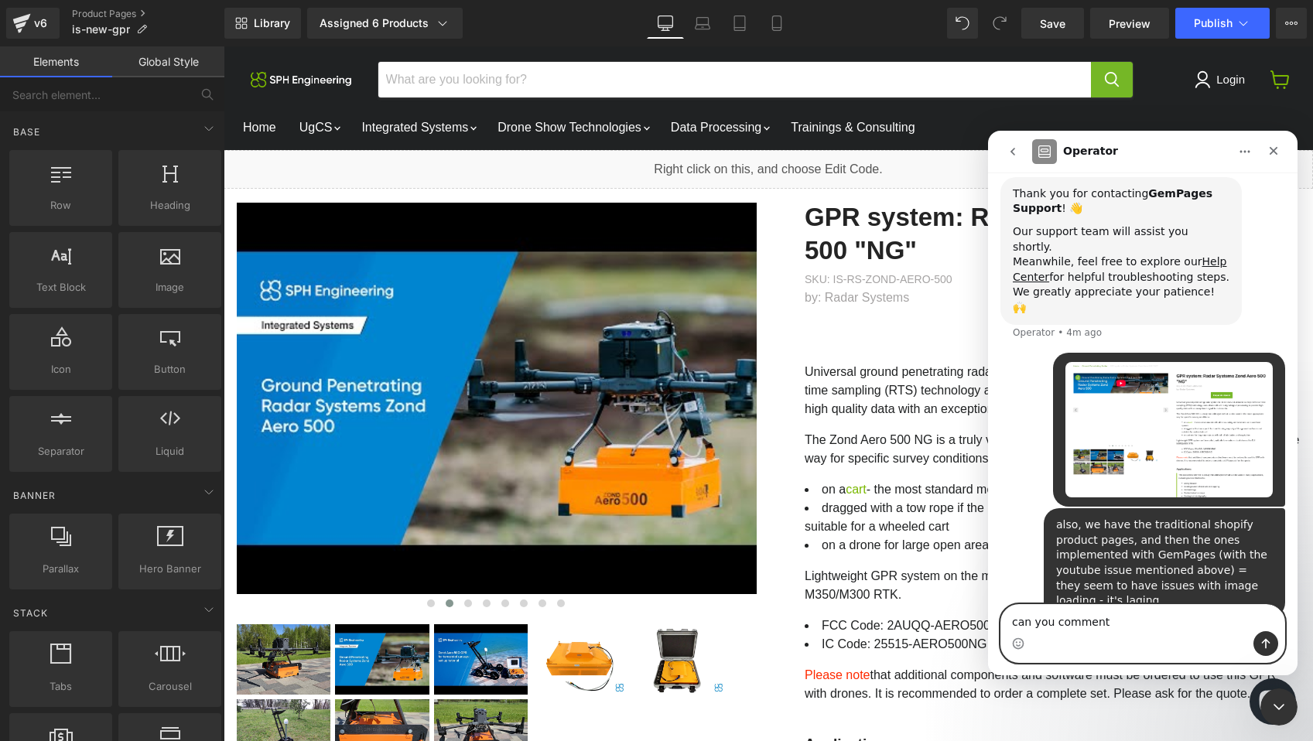
type textarea "can you comment?"
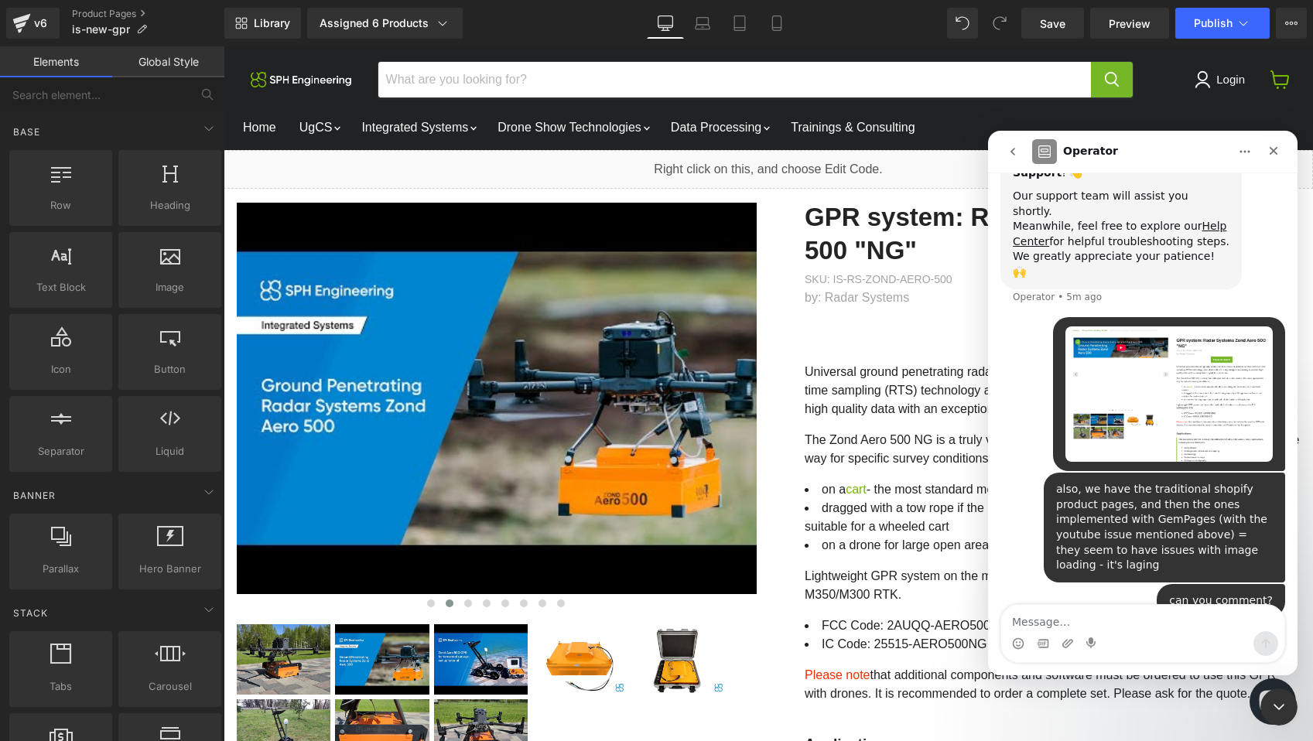
click at [420, 382] on div at bounding box center [656, 347] width 1313 height 695
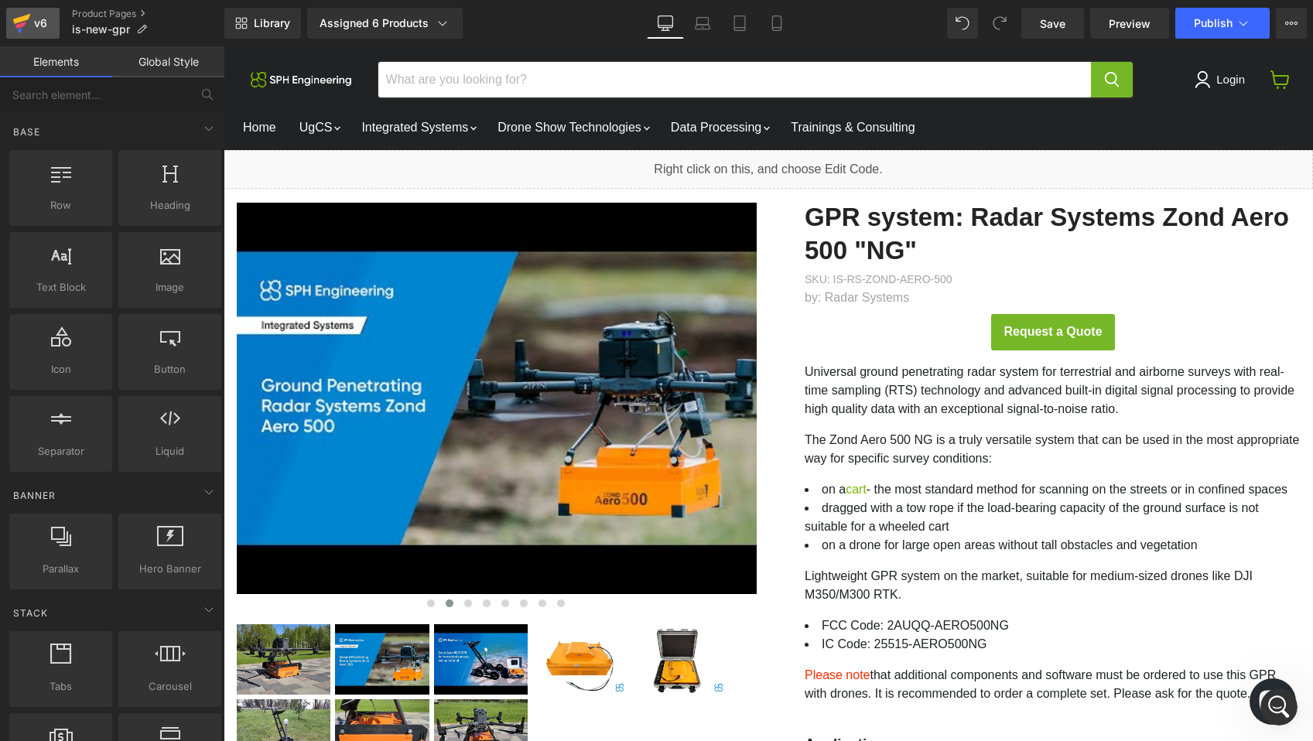
click at [29, 32] on icon at bounding box center [21, 23] width 19 height 39
